Goal: Task Accomplishment & Management: Manage account settings

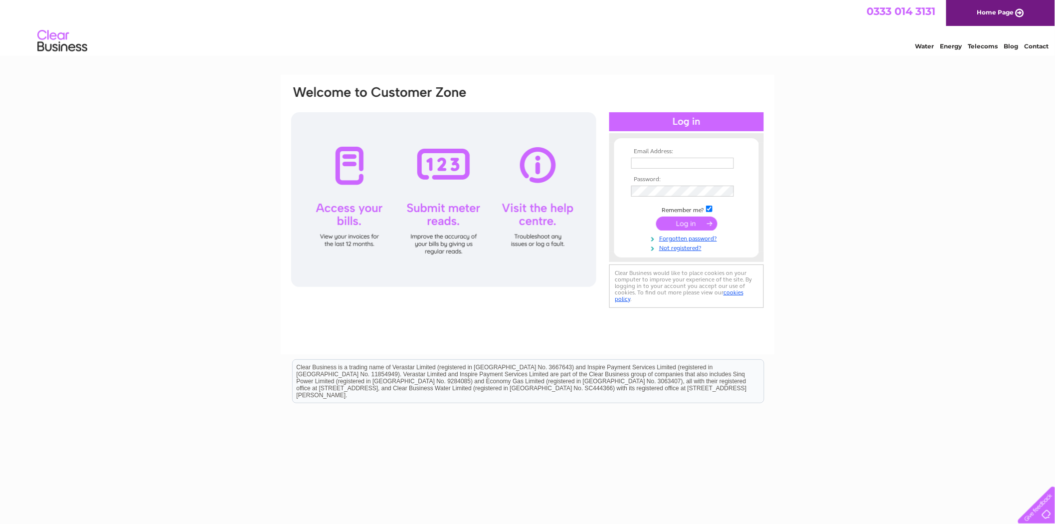
type input "[EMAIL_ADDRESS][DOMAIN_NAME]"
click at [698, 224] on input "submit" at bounding box center [686, 223] width 61 height 14
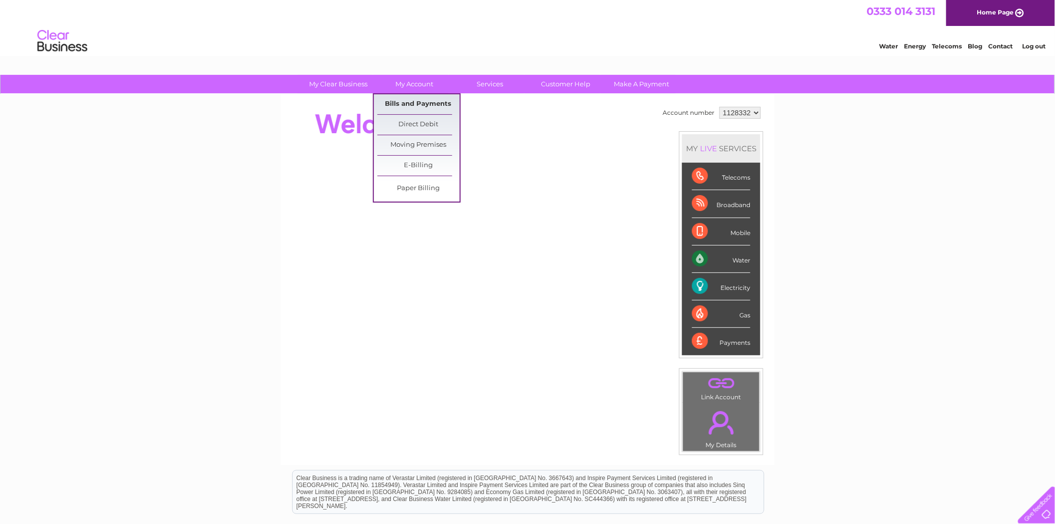
click at [435, 97] on link "Bills and Payments" at bounding box center [418, 104] width 82 height 20
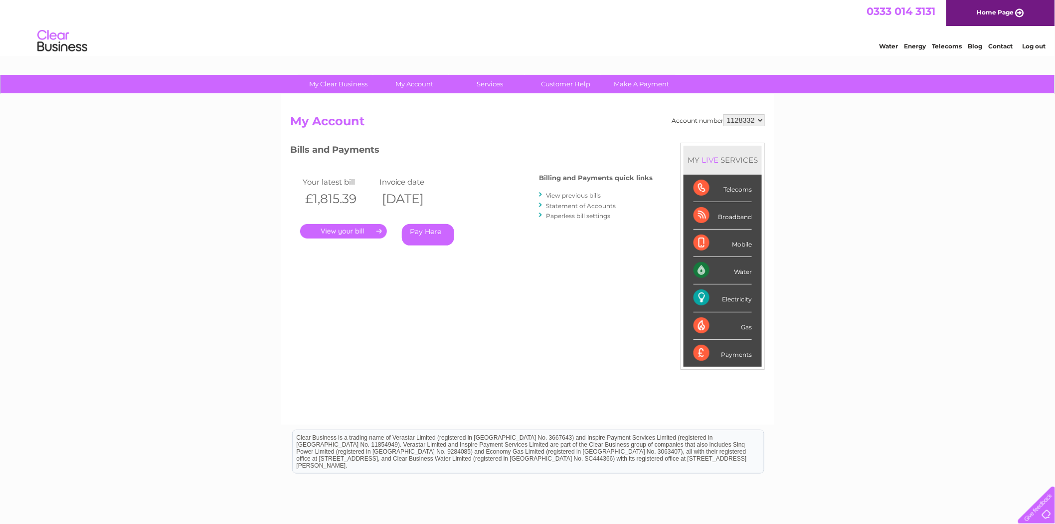
click at [345, 229] on link "." at bounding box center [343, 231] width 87 height 14
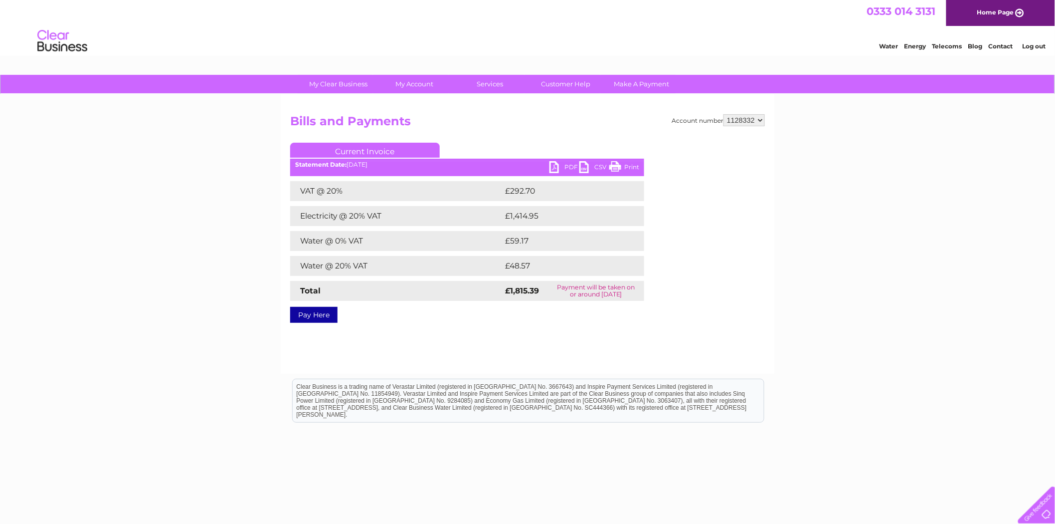
click at [565, 169] on link "PDF" at bounding box center [564, 168] width 30 height 14
